Goal: Task Accomplishment & Management: Complete application form

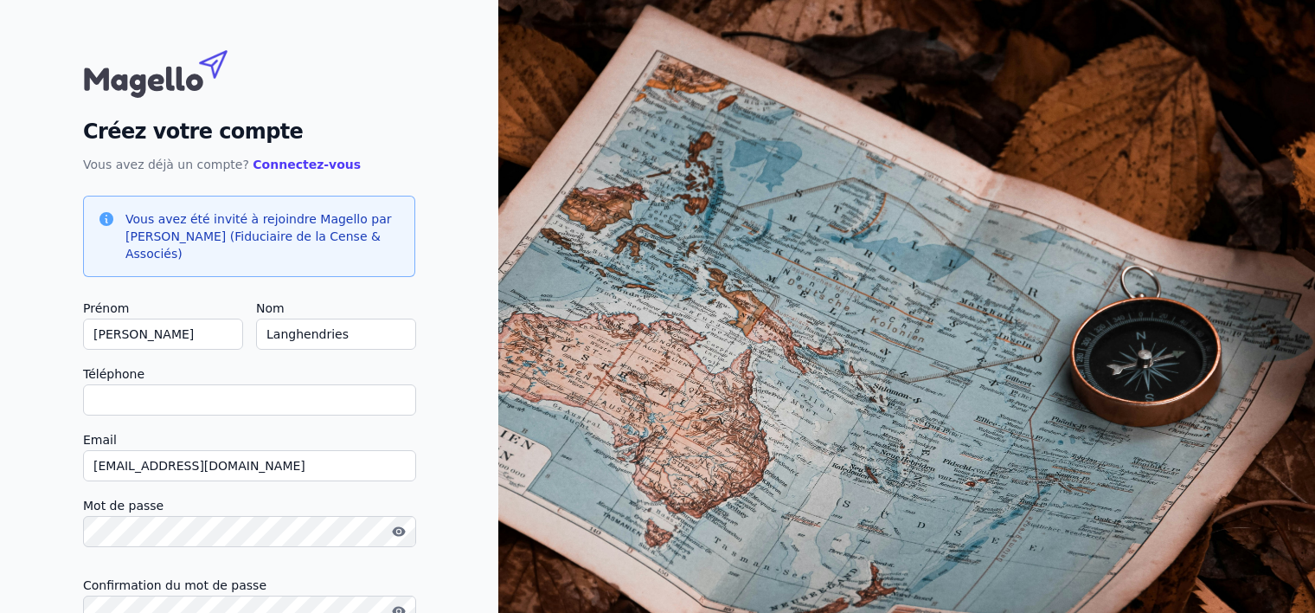
click at [242, 408] on input "Téléphone" at bounding box center [249, 399] width 333 height 31
type input "0"
checkbox input "false"
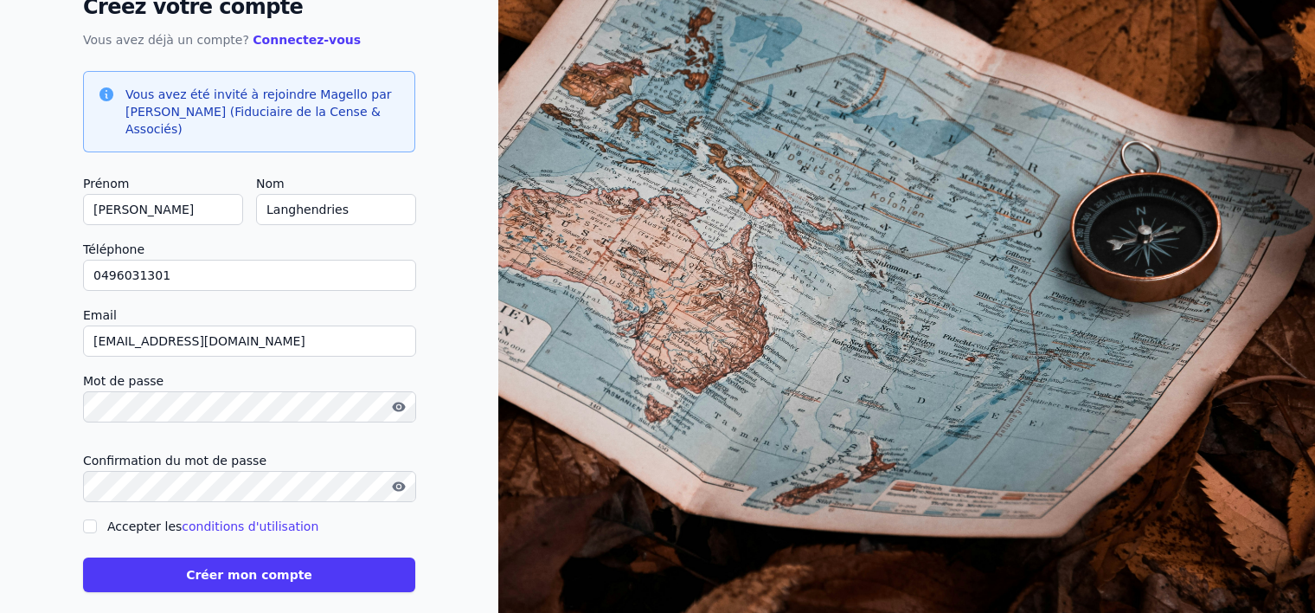
scroll to position [142, 0]
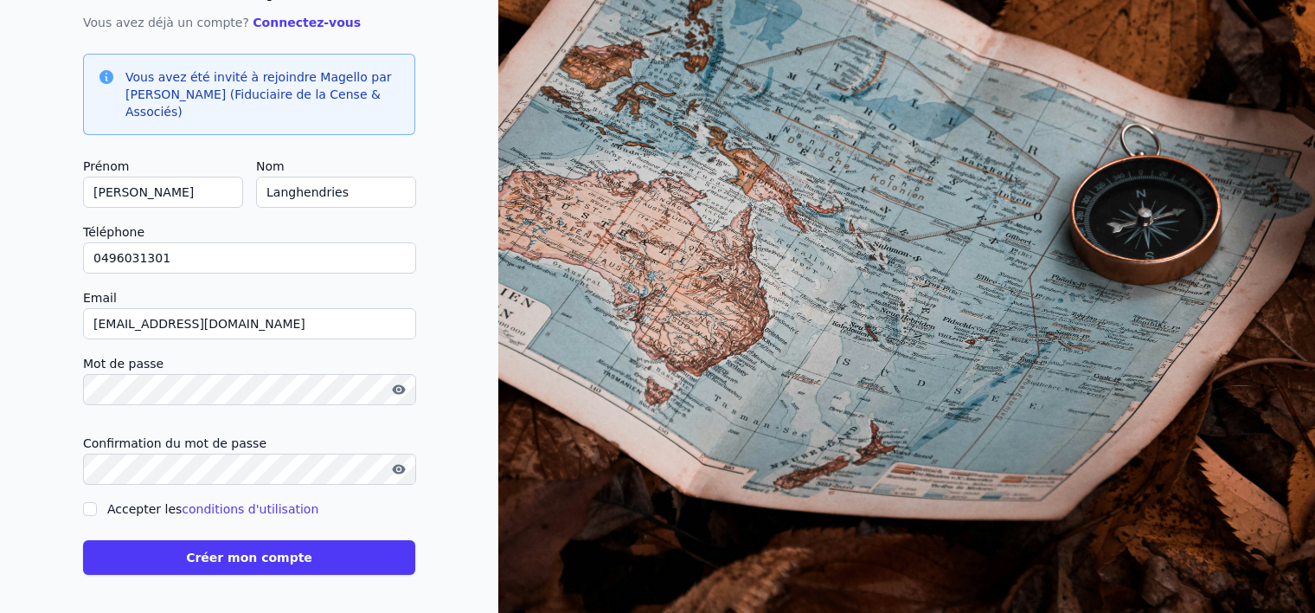
type input "0496031301"
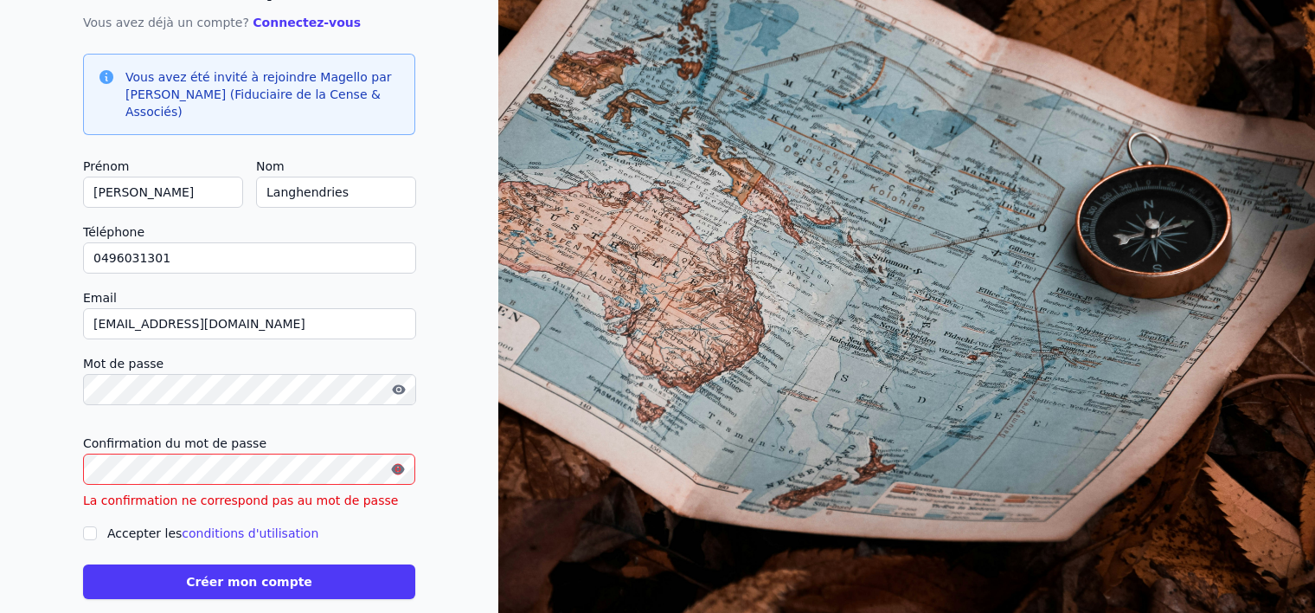
click at [79, 509] on div "Créez votre compte Vous avez déjà un compte? Connectez-vous Vous avez été invit…" at bounding box center [249, 249] width 498 height 782
click at [87, 526] on input "Accepter les conditions d'utilisation" at bounding box center [90, 533] width 14 height 14
checkbox input "true"
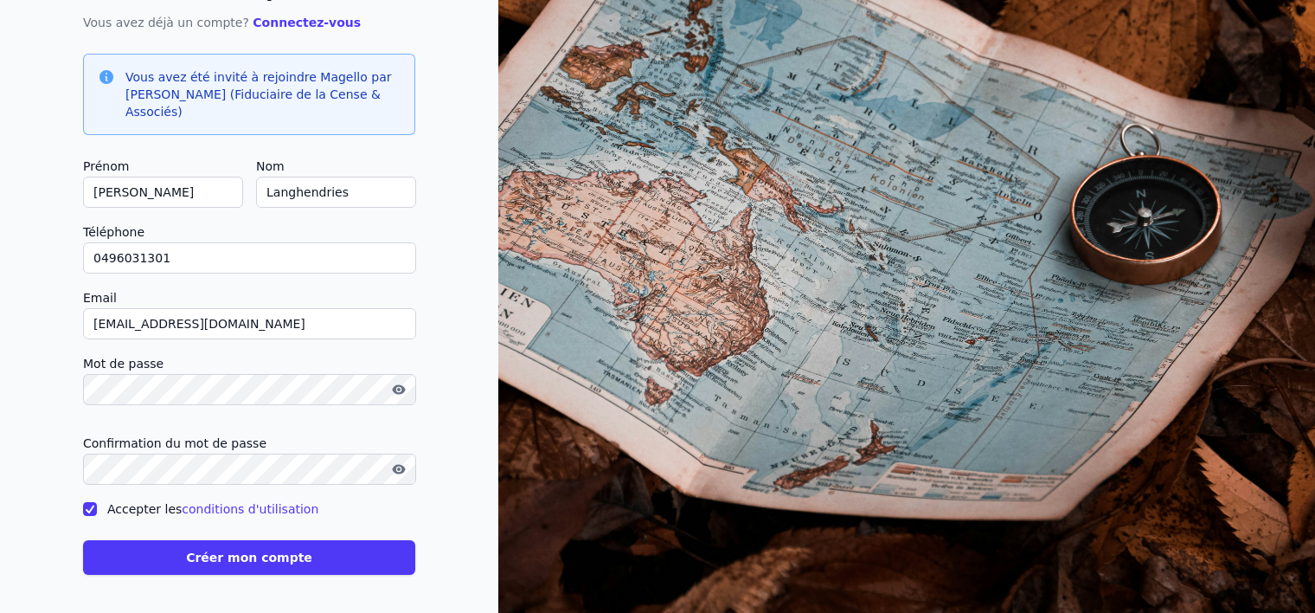
click at [292, 554] on button "Créer mon compte" at bounding box center [249, 557] width 332 height 35
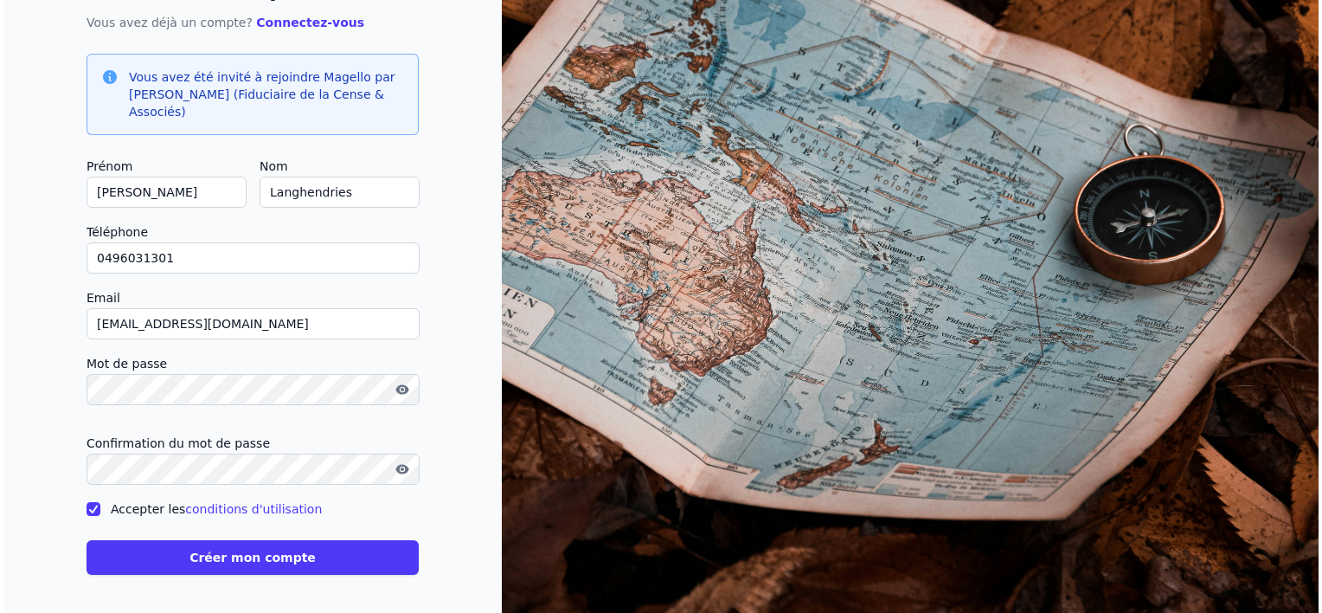
scroll to position [0, 0]
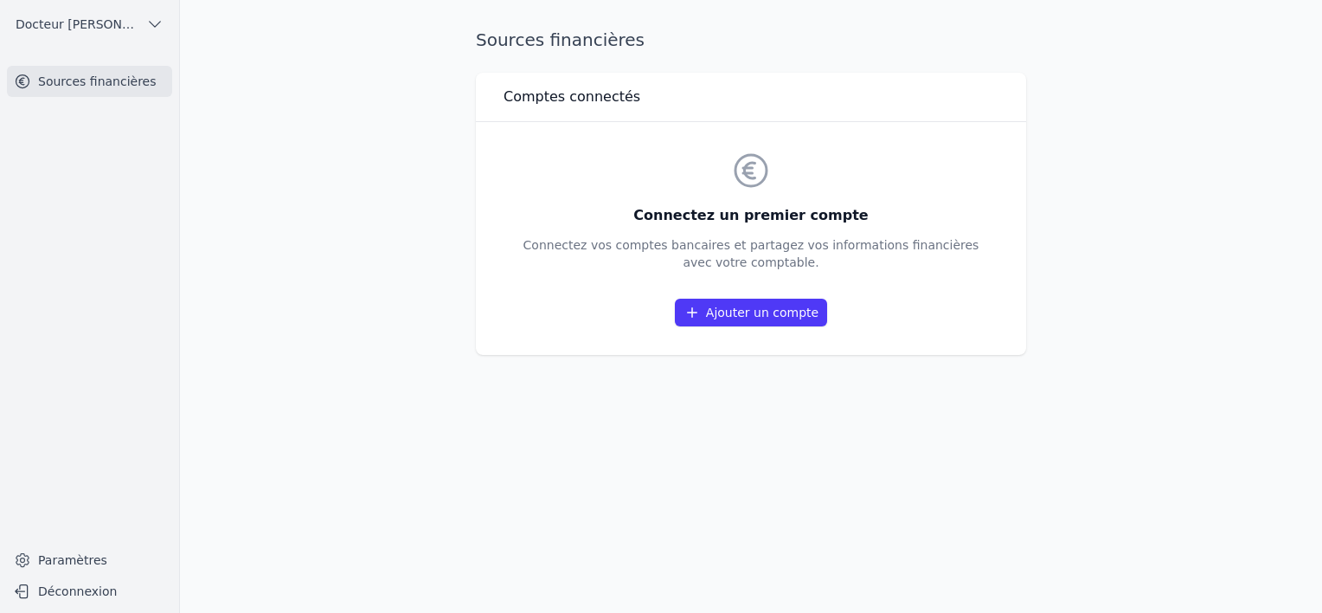
click at [765, 317] on link "Ajouter un compte" at bounding box center [751, 313] width 152 height 28
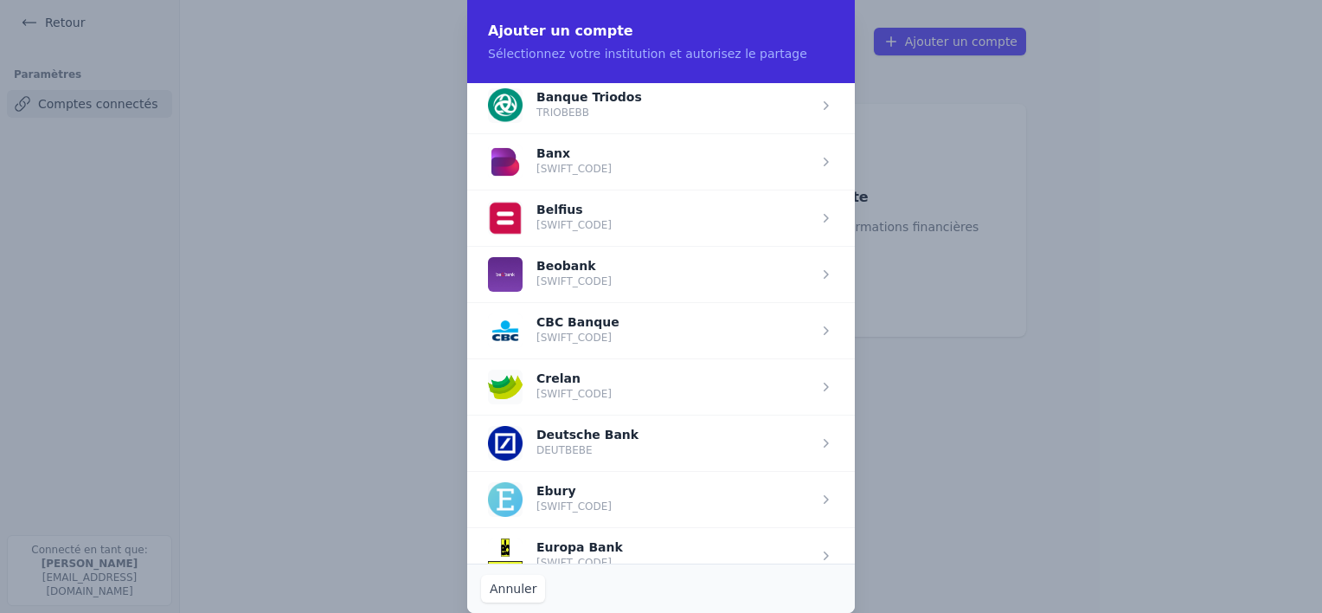
scroll to position [582, 0]
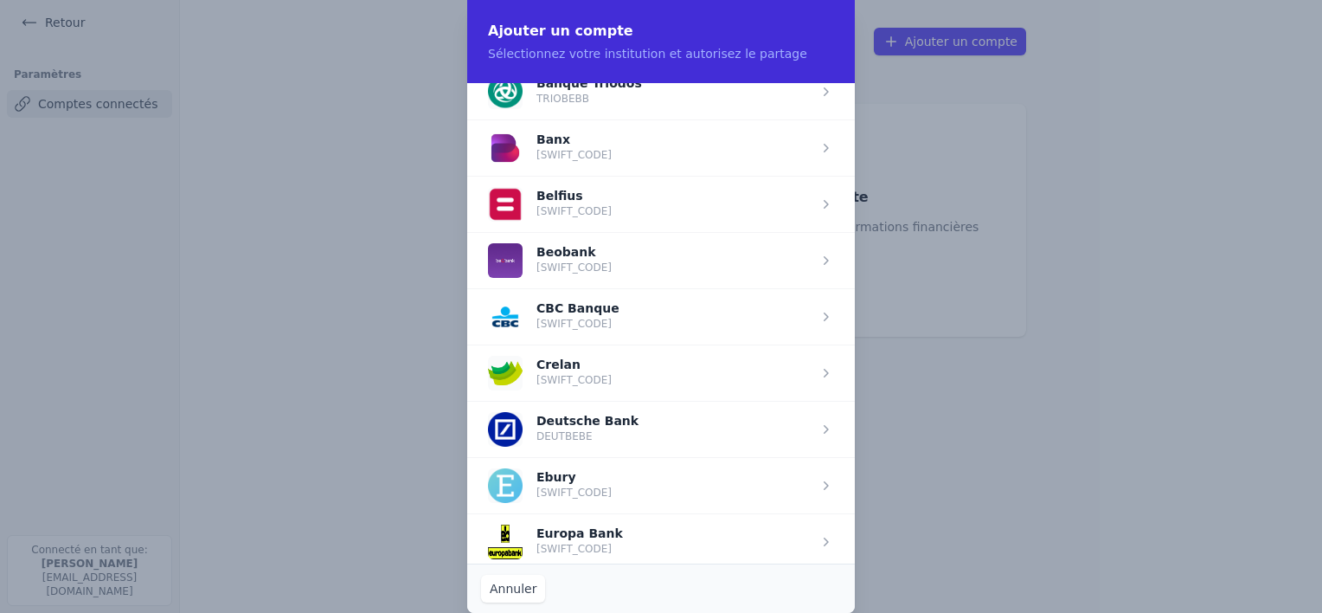
click at [682, 339] on span "button" at bounding box center [661, 316] width 388 height 56
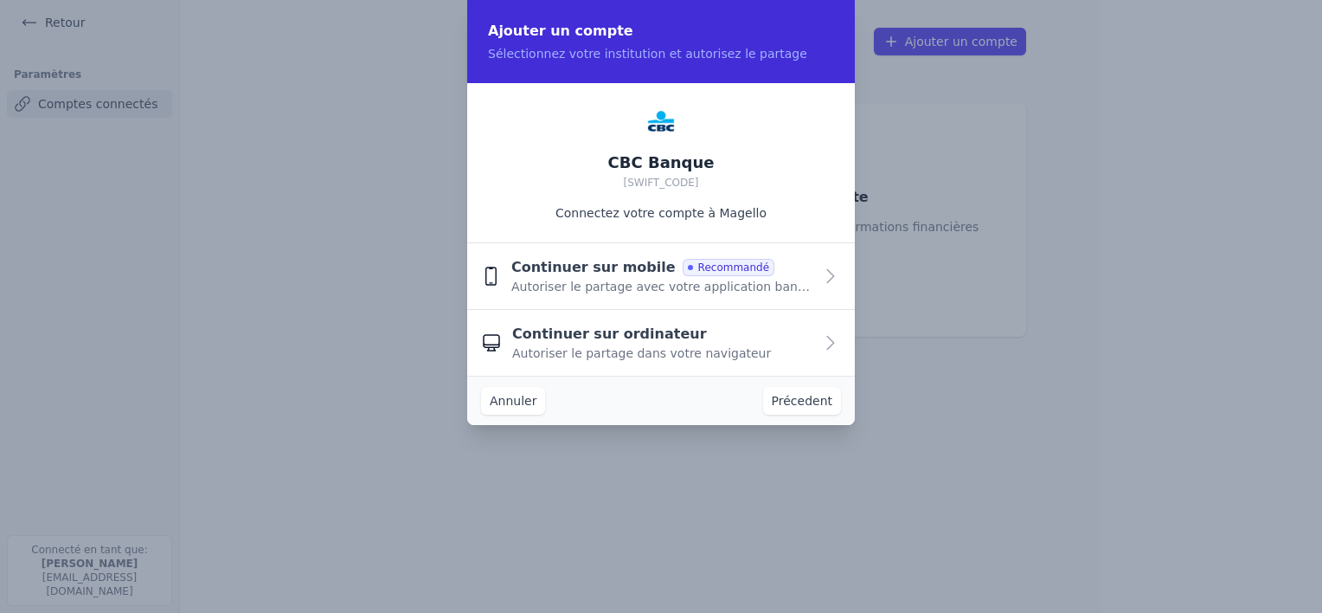
click at [680, 286] on span "Autoriser le partage avec votre application bancaire" at bounding box center [662, 286] width 302 height 17
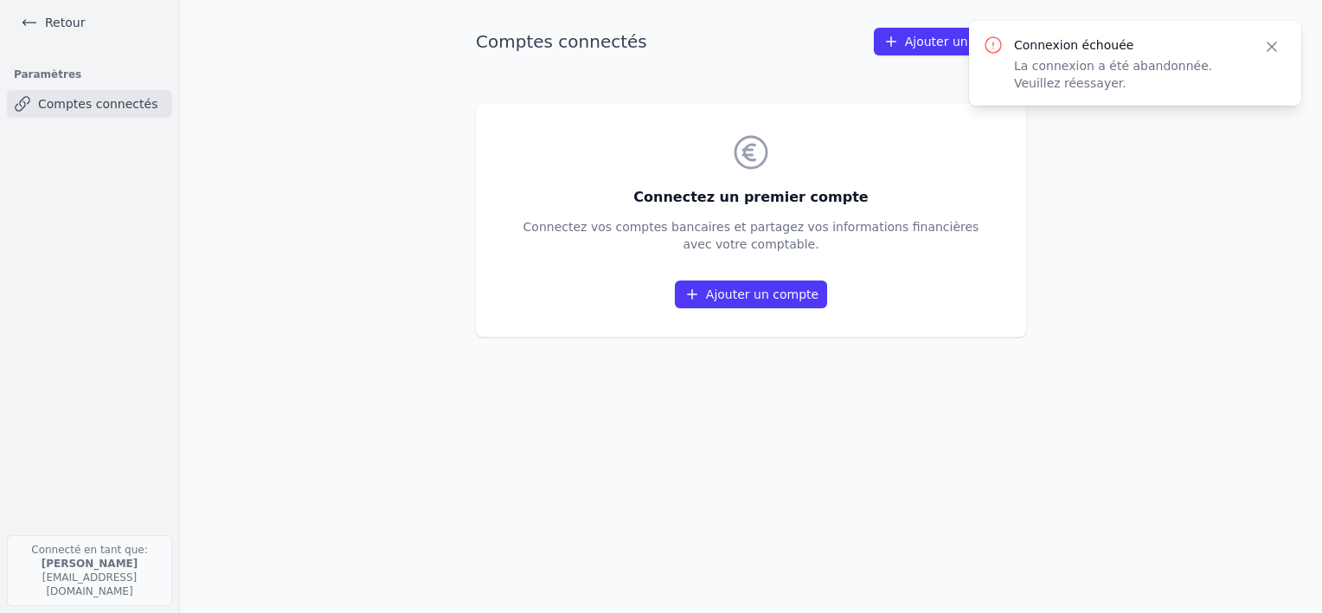
click at [775, 288] on link "Ajouter un compte" at bounding box center [751, 294] width 152 height 28
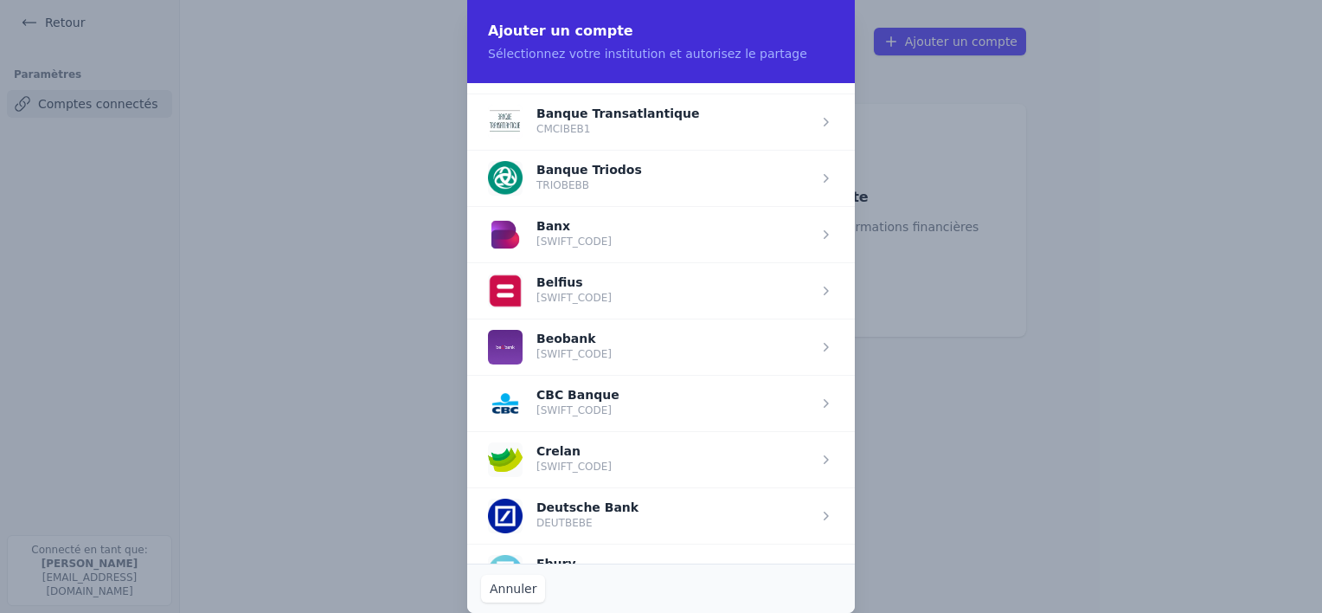
scroll to position [505, 0]
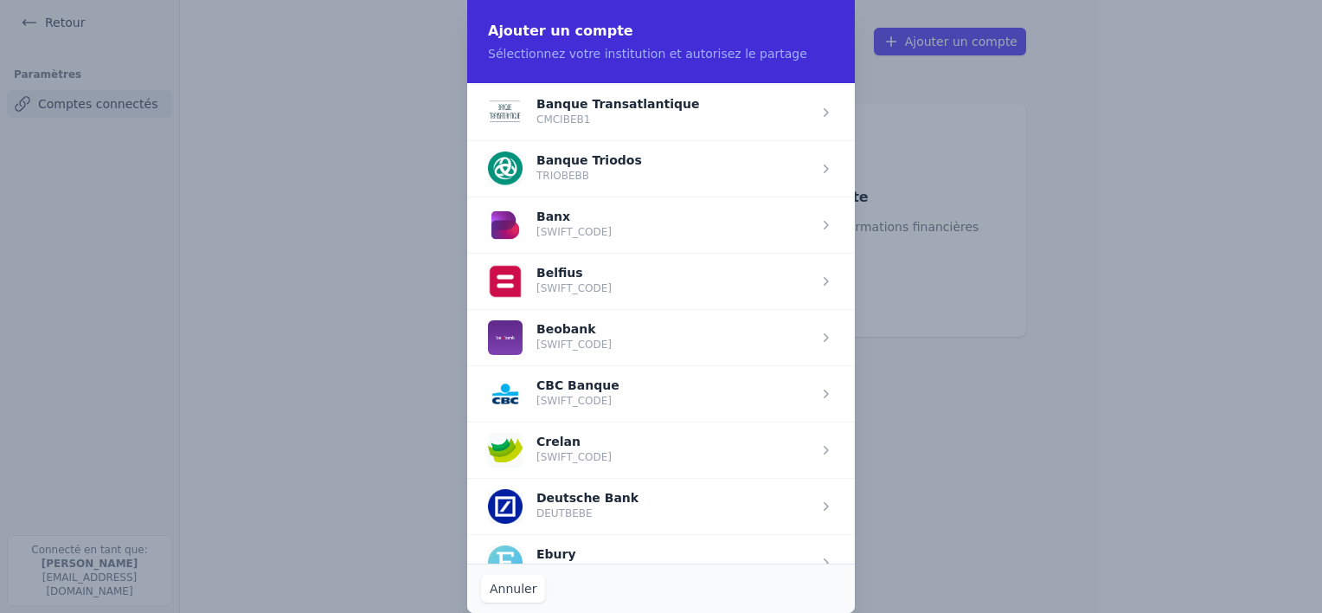
click at [607, 376] on span "button" at bounding box center [661, 393] width 388 height 56
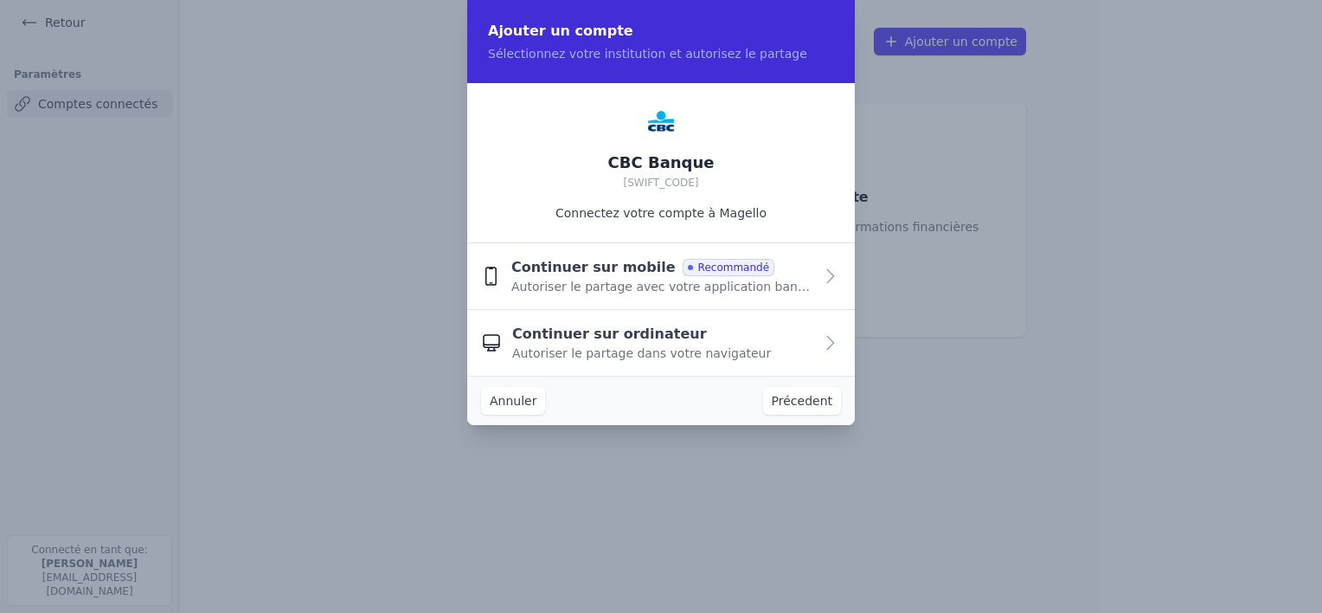
click at [640, 337] on span "Continuer sur ordinateur" at bounding box center [609, 334] width 195 height 21
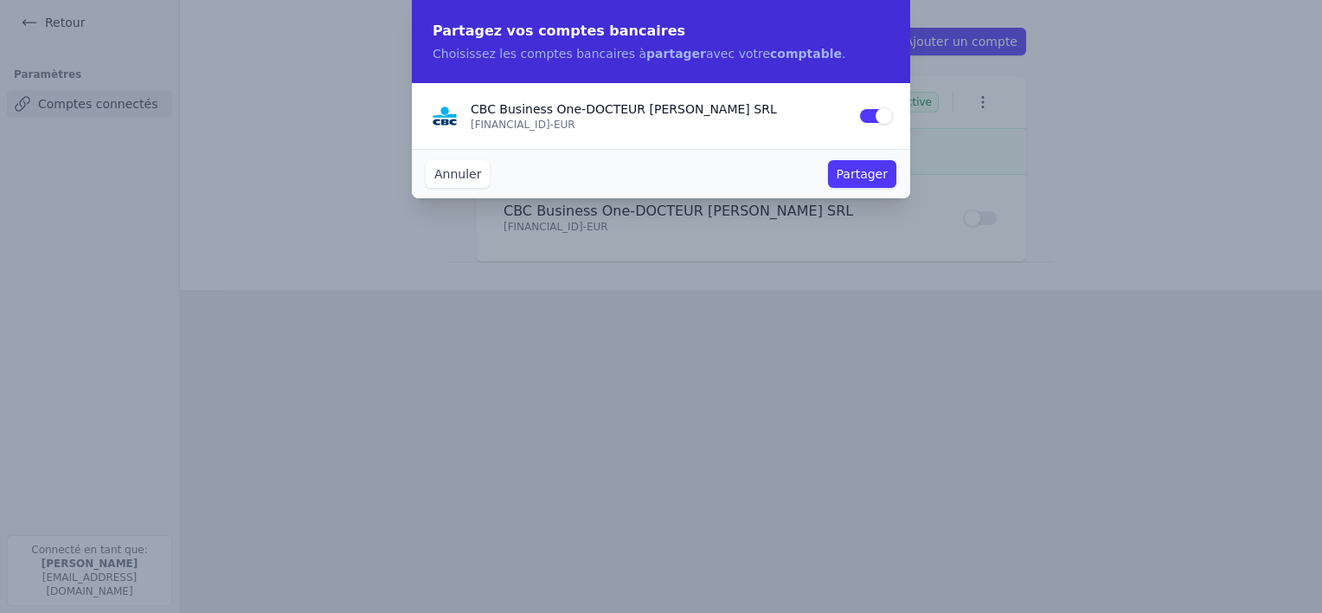
click at [859, 175] on button "Partager" at bounding box center [862, 174] width 68 height 28
